Goal: Task Accomplishment & Management: Manage account settings

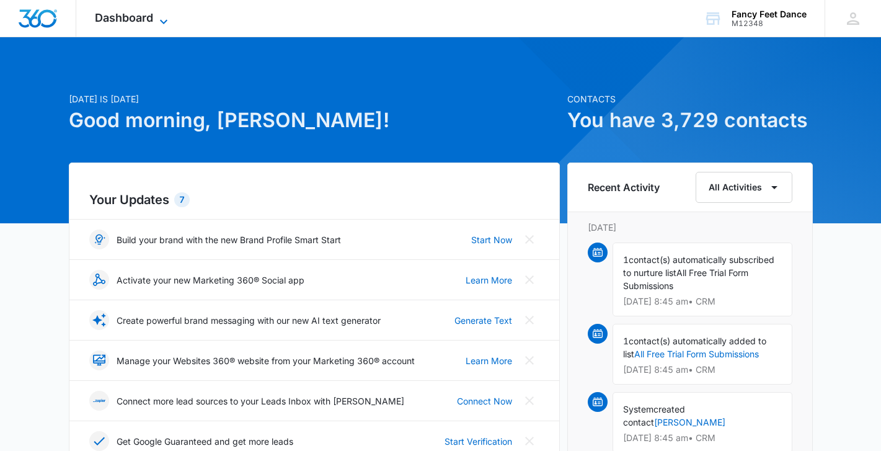
click at [120, 13] on span "Dashboard" at bounding box center [124, 17] width 58 height 13
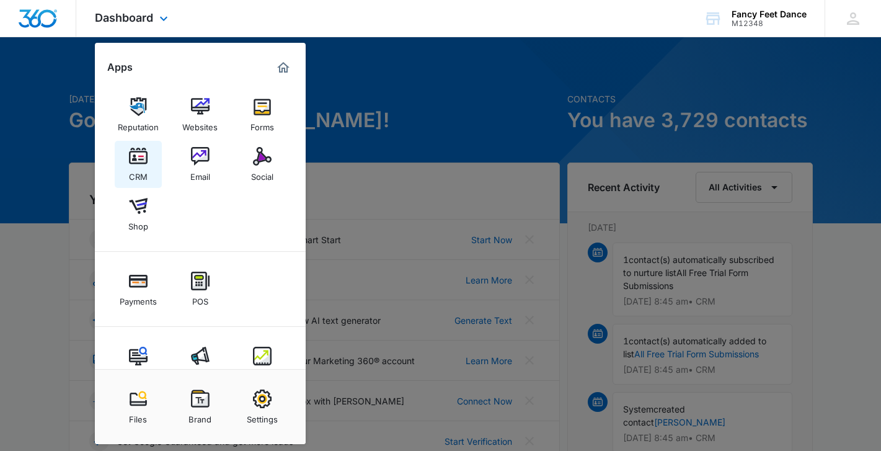
click at [144, 150] on img at bounding box center [138, 156] width 19 height 19
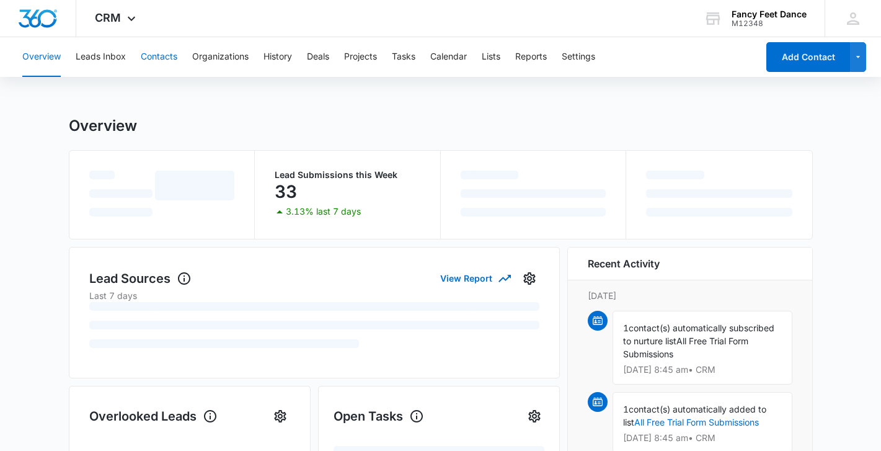
click at [162, 52] on button "Contacts" at bounding box center [159, 57] width 37 height 40
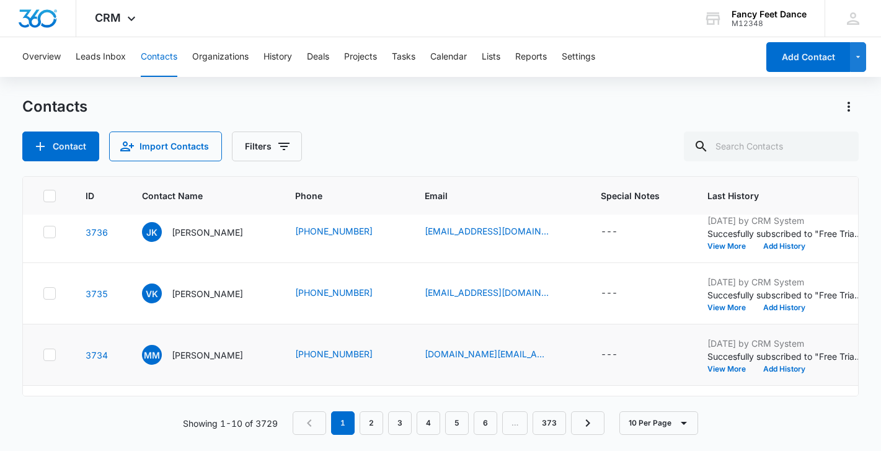
scroll to position [77, 0]
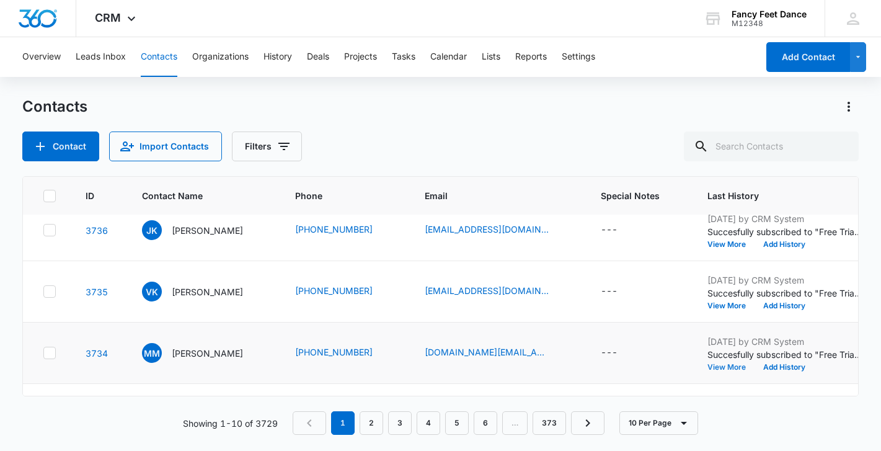
click at [736, 368] on button "View More" at bounding box center [730, 366] width 47 height 7
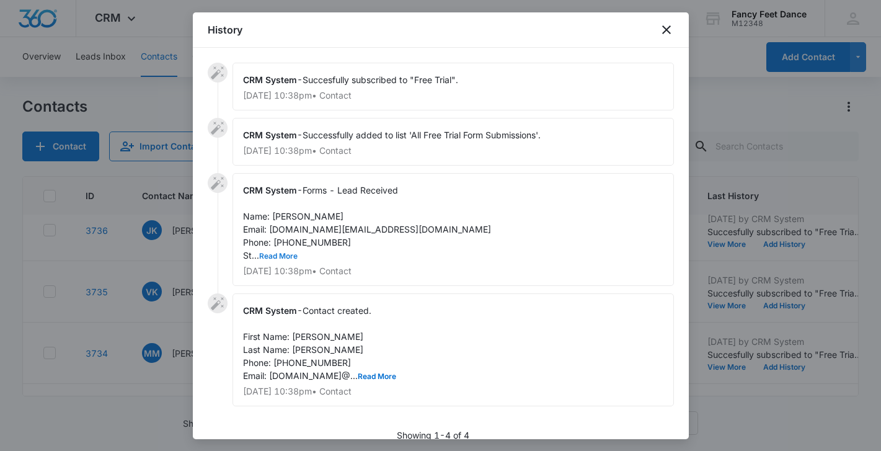
click at [291, 254] on button "Read More" at bounding box center [278, 255] width 38 height 7
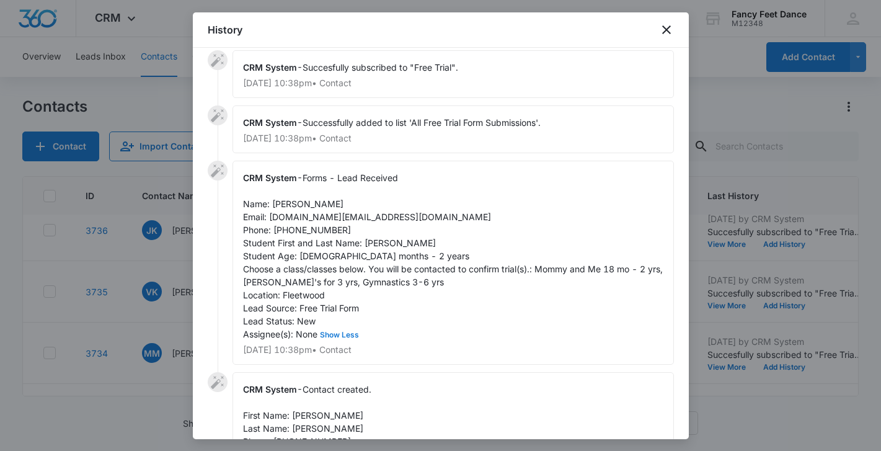
scroll to position [14, 0]
click at [374, 243] on span "Forms - Lead Received Name: [PERSON_NAME] Email: [DOMAIN_NAME][EMAIL_ADDRESS][D…" at bounding box center [454, 254] width 422 height 167
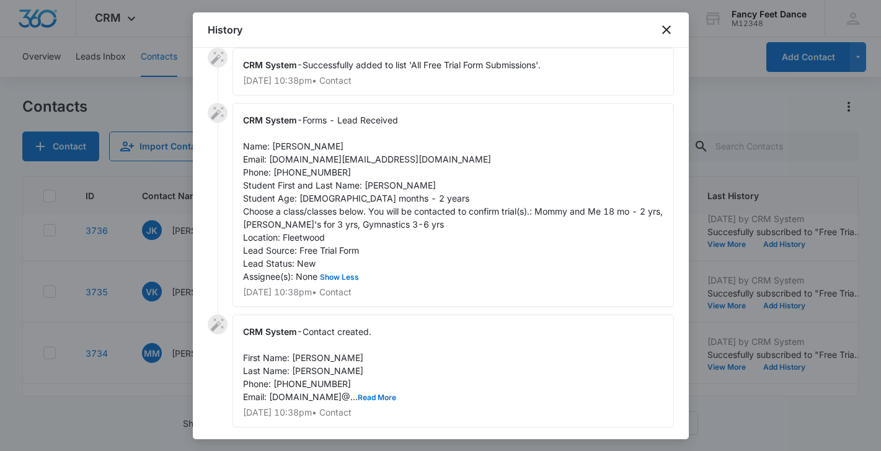
scroll to position [108, 0]
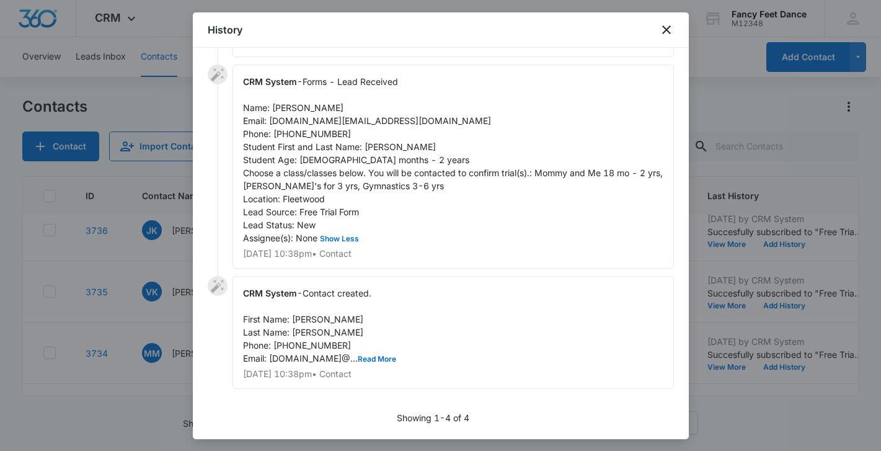
click at [384, 149] on span "Forms - Lead Received Name: [PERSON_NAME] Email: [DOMAIN_NAME][EMAIL_ADDRESS][D…" at bounding box center [454, 159] width 422 height 167
copy span "NALIANNA"
click at [306, 320] on span "Contact created. First Name: [PERSON_NAME] Last Name: [PERSON_NAME] Phone: [PHO…" at bounding box center [319, 326] width 153 height 76
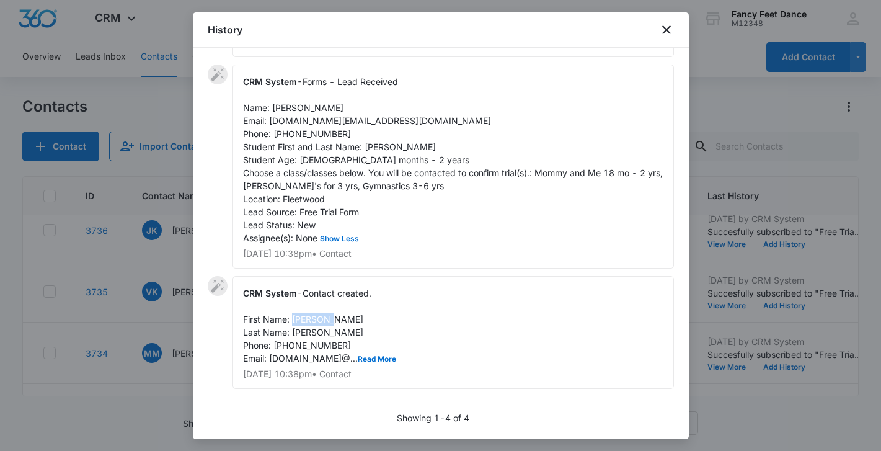
copy span "[PERSON_NAME]"
click at [304, 133] on span "Forms - Lead Received Name: [PERSON_NAME] Email: [DOMAIN_NAME][EMAIL_ADDRESS][D…" at bounding box center [454, 159] width 422 height 167
copy span "9142571597"
click at [118, 335] on div at bounding box center [440, 225] width 881 height 451
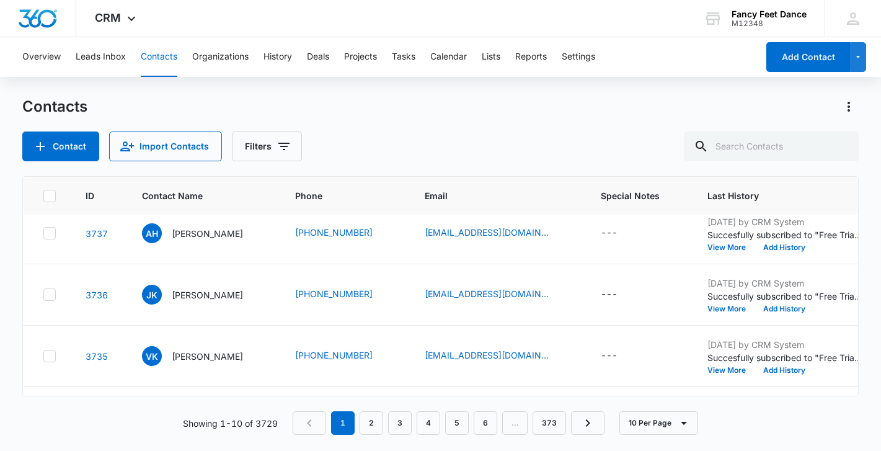
scroll to position [11, 0]
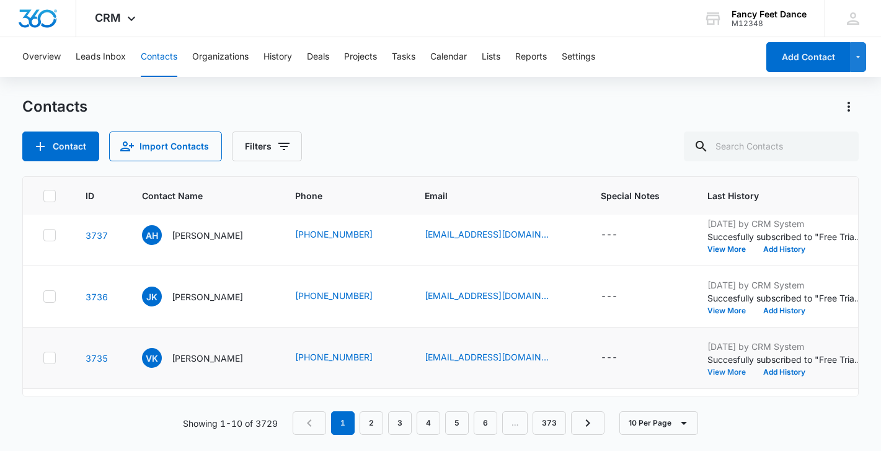
click at [725, 375] on button "View More" at bounding box center [730, 371] width 47 height 7
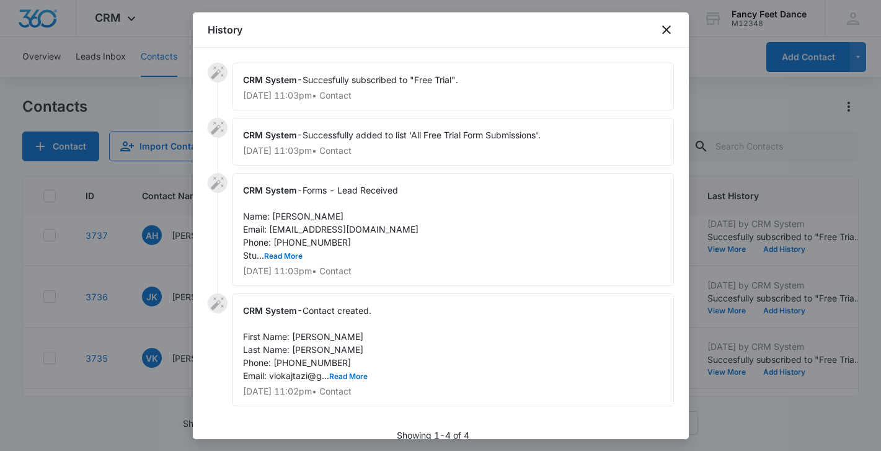
click at [275, 249] on div "CRM System - Forms - Lead Received Name: [PERSON_NAME] Email: [EMAIL_ADDRESS][D…" at bounding box center [452, 229] width 441 height 113
click at [275, 252] on button "Read More" at bounding box center [283, 255] width 38 height 7
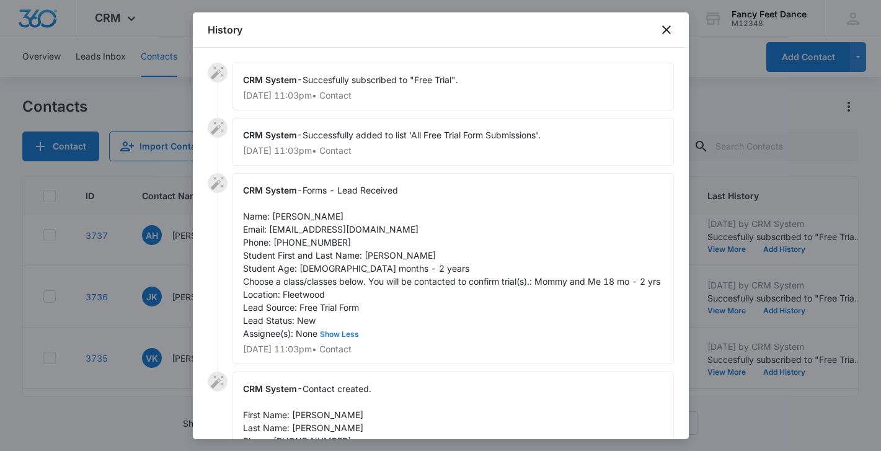
scroll to position [9, 0]
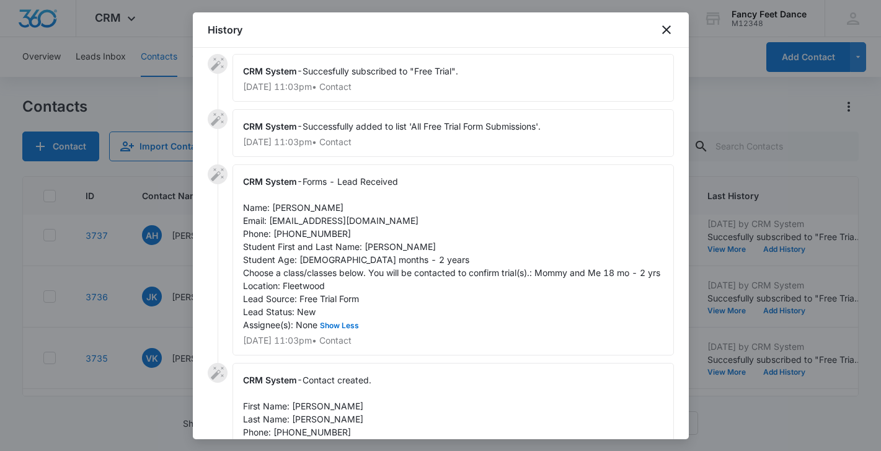
click at [374, 245] on span "Forms - Lead Received Name: [PERSON_NAME] Email: [EMAIL_ADDRESS][DOMAIN_NAME] P…" at bounding box center [451, 253] width 417 height 154
copy span "[PERSON_NAME]"
click at [283, 209] on span "Forms - Lead Received Name: [PERSON_NAME] Email: [EMAIL_ADDRESS][DOMAIN_NAME] P…" at bounding box center [451, 253] width 417 height 154
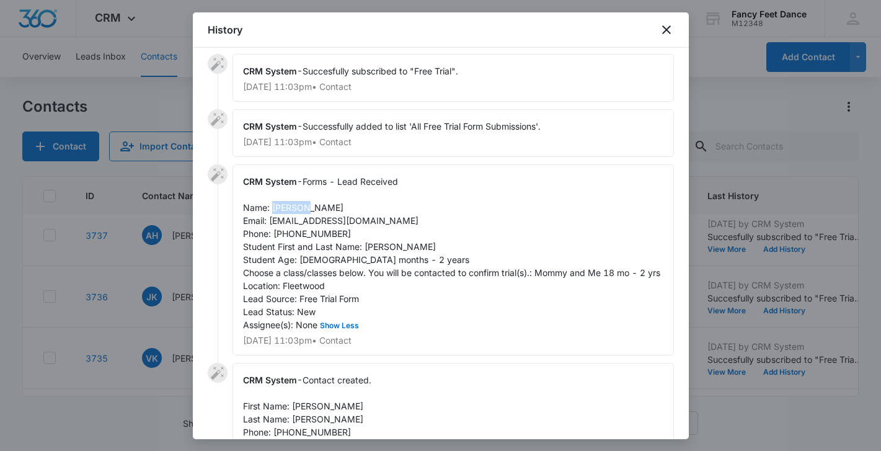
copy span "[PERSON_NAME]"
click at [299, 229] on span "Forms - Lead Received Name: [PERSON_NAME] Email: [EMAIL_ADDRESS][DOMAIN_NAME] P…" at bounding box center [451, 253] width 417 height 154
copy span "9148158972"
click at [146, 280] on div at bounding box center [440, 225] width 881 height 451
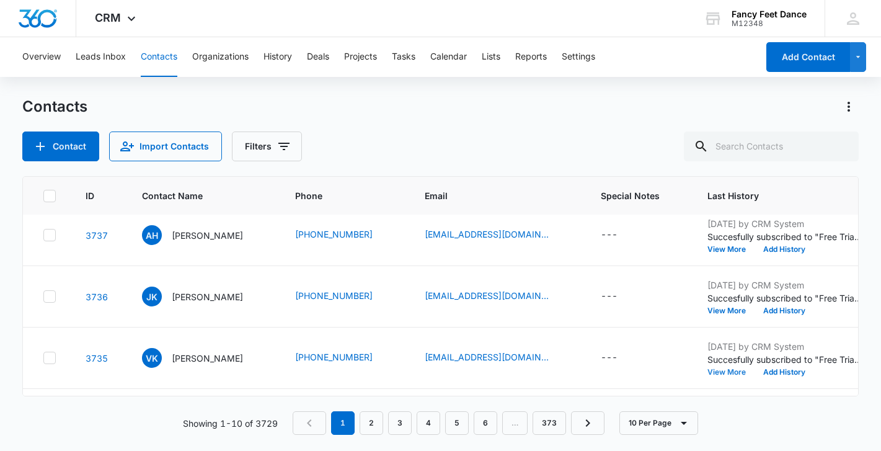
scroll to position [0, 0]
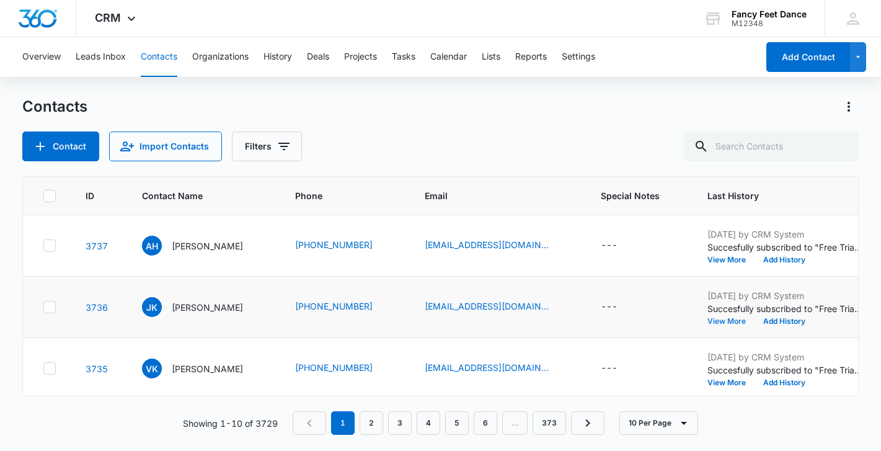
click at [734, 317] on button "View More" at bounding box center [730, 320] width 47 height 7
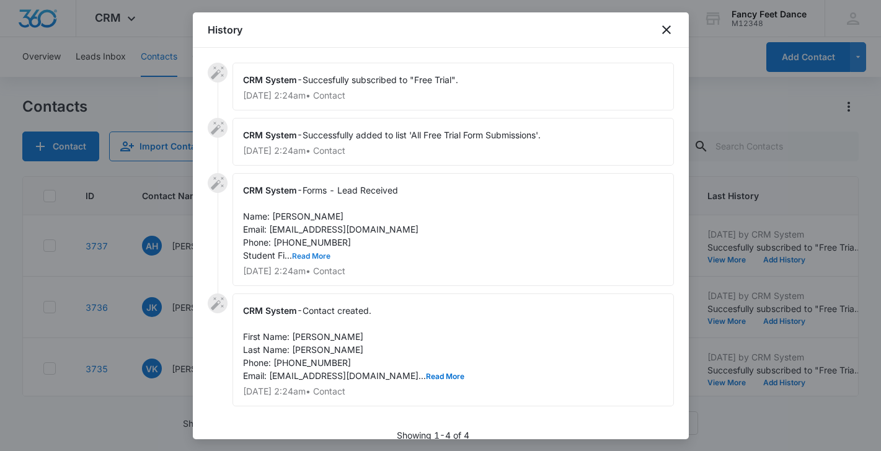
click at [321, 257] on button "Read More" at bounding box center [311, 255] width 38 height 7
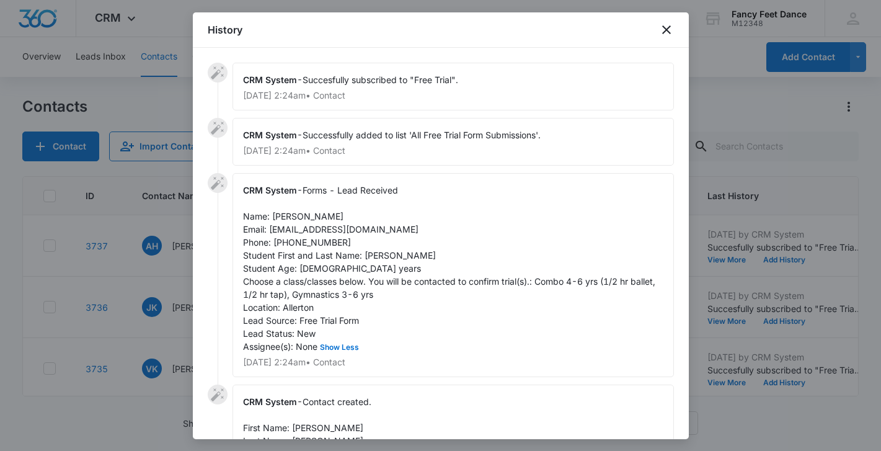
click at [369, 256] on span "Forms - Lead Received Name: [PERSON_NAME] Email: [EMAIL_ADDRESS][DOMAIN_NAME] P…" at bounding box center [450, 268] width 415 height 167
copy span "Jasper"
click at [293, 218] on span "Forms - Lead Received Name: [PERSON_NAME] Email: [EMAIL_ADDRESS][DOMAIN_NAME] P…" at bounding box center [450, 268] width 415 height 167
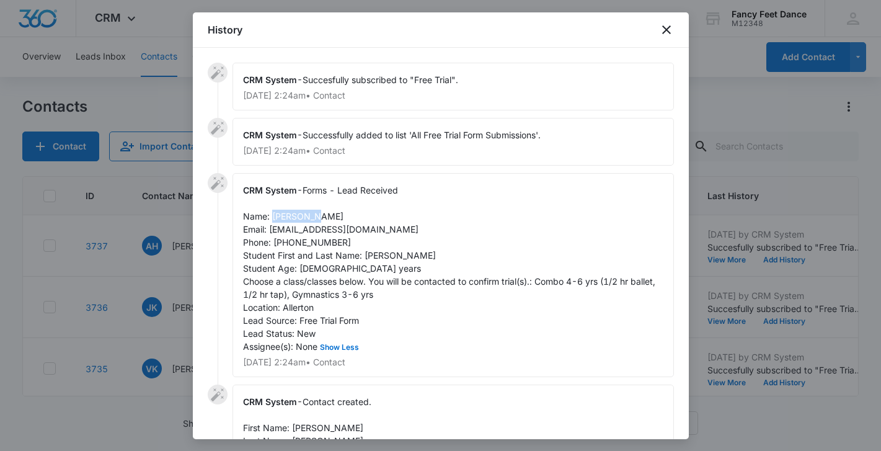
copy span "Joselynne"
click at [321, 244] on span "Forms - Lead Received Name: [PERSON_NAME] Email: [EMAIL_ADDRESS][DOMAIN_NAME] P…" at bounding box center [450, 268] width 415 height 167
copy span "8482300060"
click at [143, 282] on div at bounding box center [440, 225] width 881 height 451
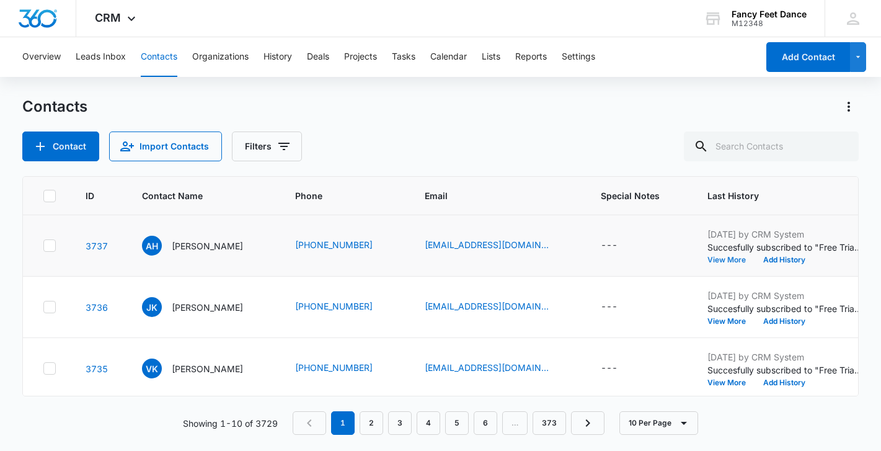
click at [716, 257] on button "View More" at bounding box center [730, 259] width 47 height 7
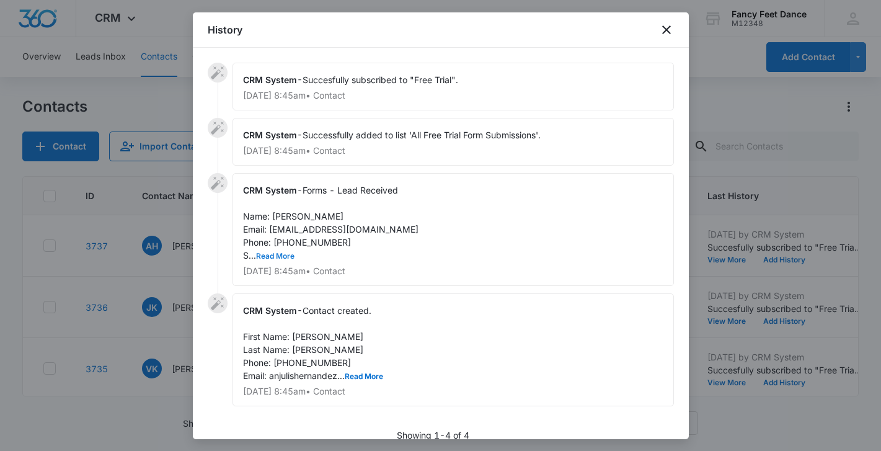
click at [284, 259] on button "Read More" at bounding box center [275, 255] width 38 height 7
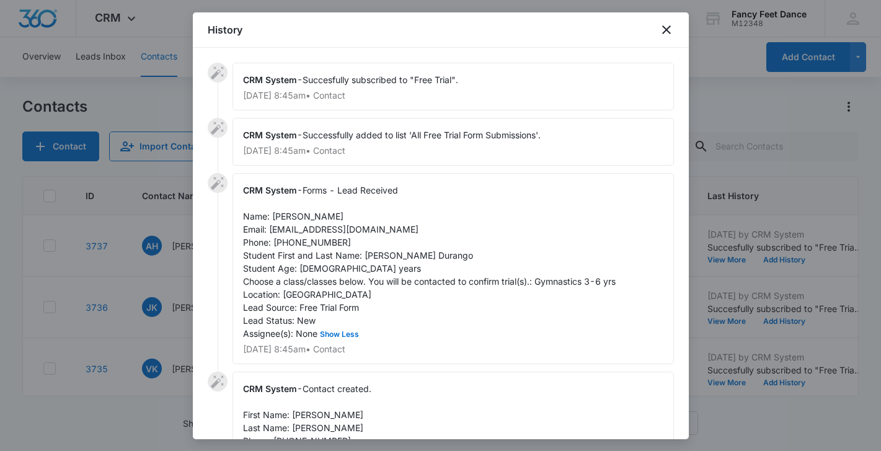
click at [368, 251] on span "Forms - Lead Received Name: [PERSON_NAME] Email: [EMAIL_ADDRESS][DOMAIN_NAME] P…" at bounding box center [429, 262] width 372 height 154
copy span "Bria"
click at [290, 209] on div "CRM System - Forms - Lead Received Name: [PERSON_NAME] Email: [EMAIL_ADDRESS][D…" at bounding box center [452, 268] width 441 height 191
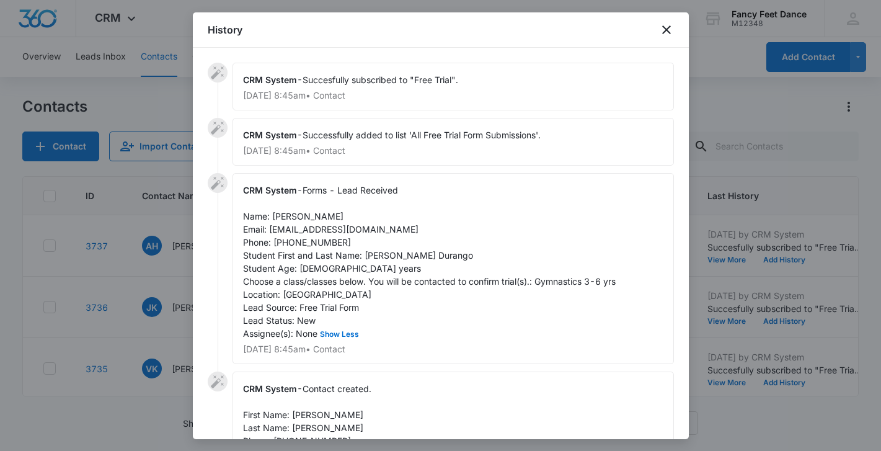
click at [288, 215] on span "Forms - Lead Received Name: [PERSON_NAME] Email: [EMAIL_ADDRESS][DOMAIN_NAME] P…" at bounding box center [429, 262] width 372 height 154
click at [316, 244] on span "Forms - Lead Received Name: [PERSON_NAME] Email: [EMAIL_ADDRESS][DOMAIN_NAME] P…" at bounding box center [429, 262] width 372 height 154
click at [159, 320] on div at bounding box center [440, 225] width 881 height 451
